Goal: Task Accomplishment & Management: Manage account settings

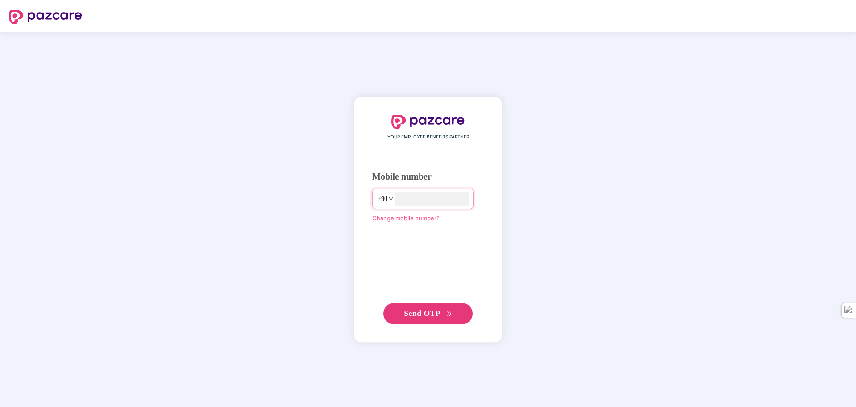
type input "**********"
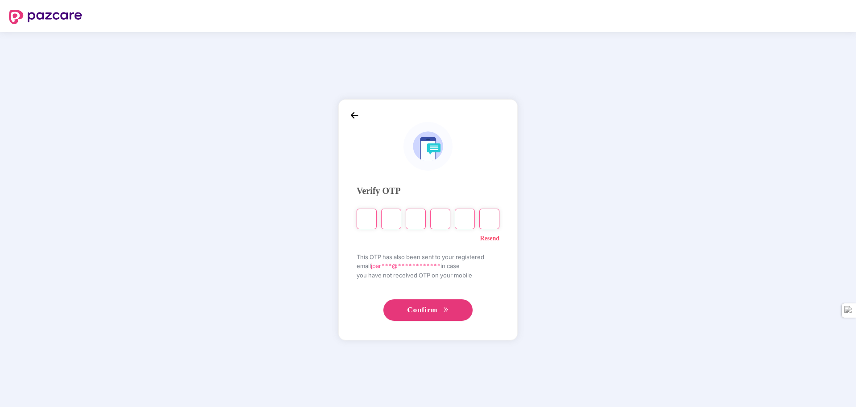
type input "*"
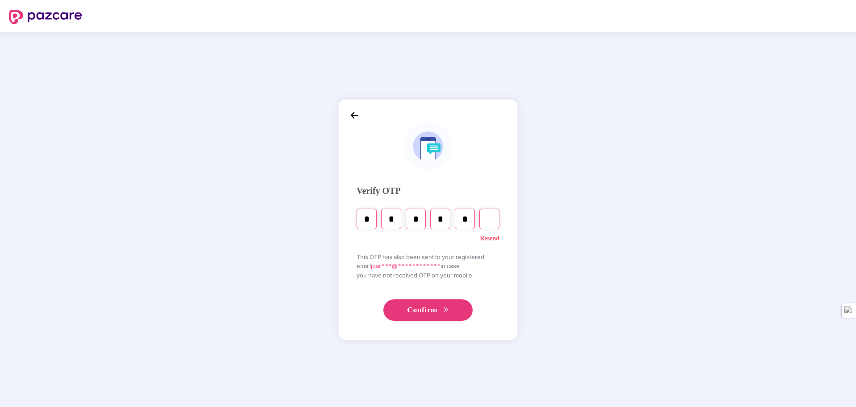
type input "*"
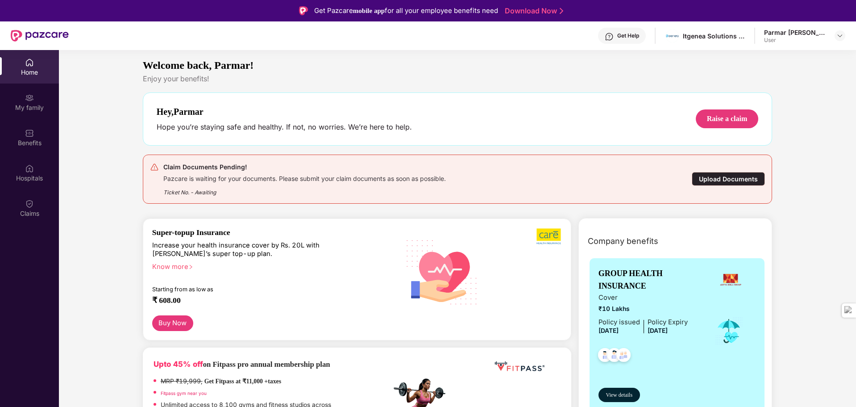
click at [832, 32] on div "Parmar [PERSON_NAME] User" at bounding box center [804, 36] width 81 height 16
click at [835, 34] on div at bounding box center [840, 35] width 11 height 11
click at [805, 86] on div "Parmar [PERSON_NAME]" at bounding box center [803, 81] width 76 height 8
click at [751, 84] on div "Welcome back, Parmar! Enjoy your benefits! Hey, Parmar Hope you’re staying safe…" at bounding box center [457, 134] width 637 height 154
click at [28, 105] on div "My family" at bounding box center [29, 107] width 59 height 9
